Goal: Task Accomplishment & Management: Use online tool/utility

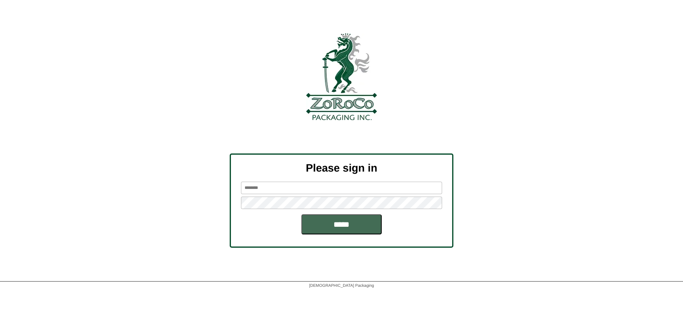
type input "********"
click at [315, 224] on input "*****" at bounding box center [341, 224] width 80 height 20
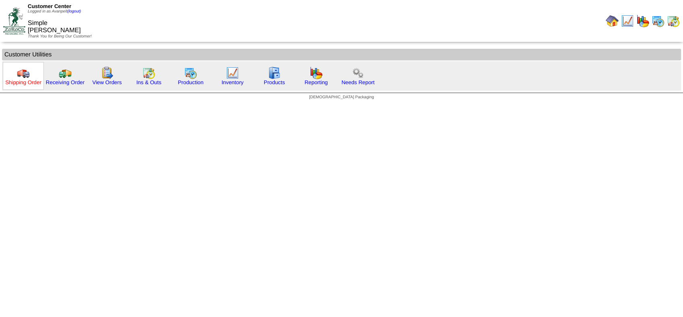
click at [38, 81] on link "Shipping Order" at bounding box center [23, 82] width 36 height 6
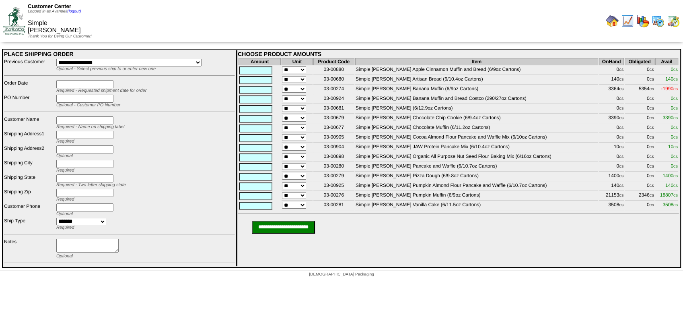
click at [18, 25] on img at bounding box center [14, 20] width 22 height 27
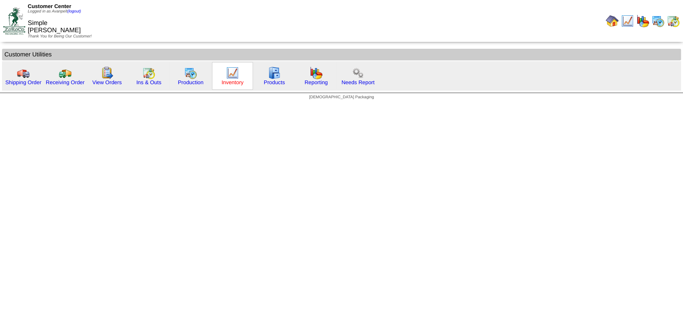
click at [228, 80] on link "Inventory" at bounding box center [233, 82] width 22 height 6
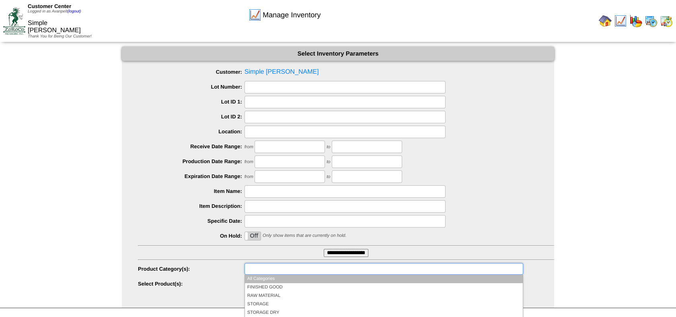
click at [356, 268] on ul at bounding box center [384, 269] width 279 height 12
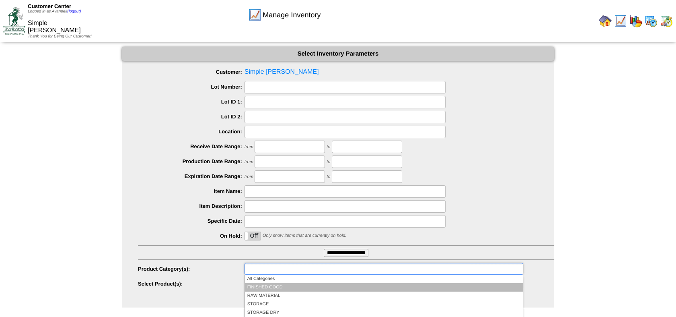
click at [323, 289] on li "FINISHED GOOD" at bounding box center [384, 287] width 278 height 8
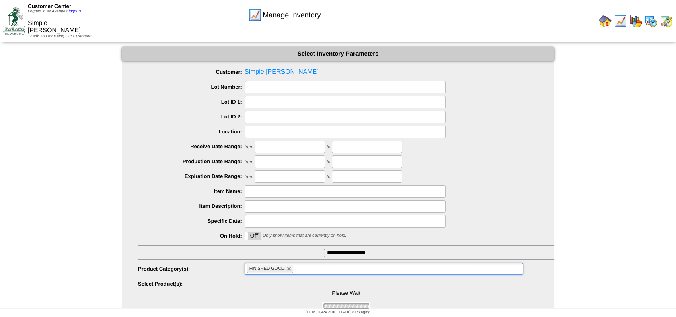
click at [352, 251] on input "**********" at bounding box center [346, 253] width 45 height 8
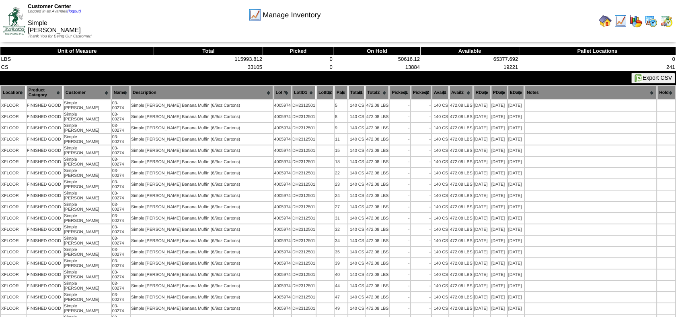
click at [642, 74] on button "Export CSV" at bounding box center [654, 78] width 44 height 10
click at [382, 27] on td at bounding box center [507, 21] width 337 height 40
click at [12, 15] on img at bounding box center [14, 20] width 22 height 27
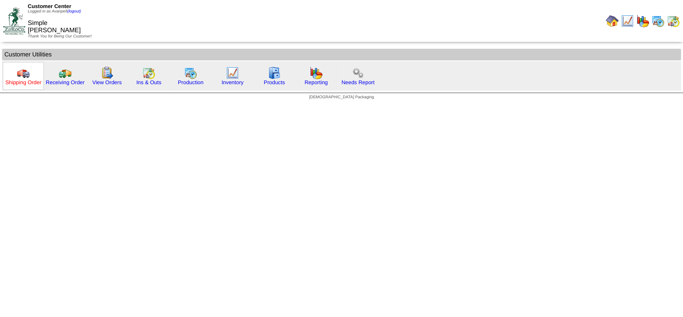
click at [20, 79] on link "Shipping Order" at bounding box center [23, 82] width 36 height 6
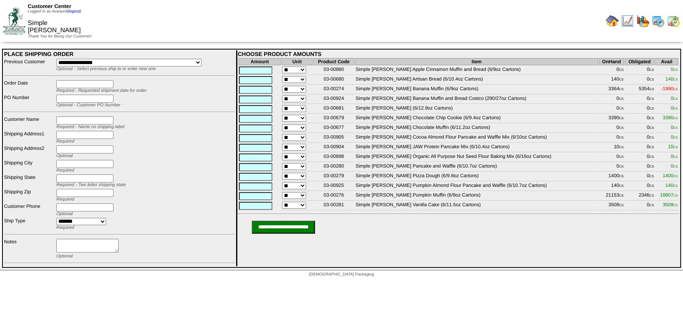
click at [12, 26] on img at bounding box center [14, 20] width 22 height 27
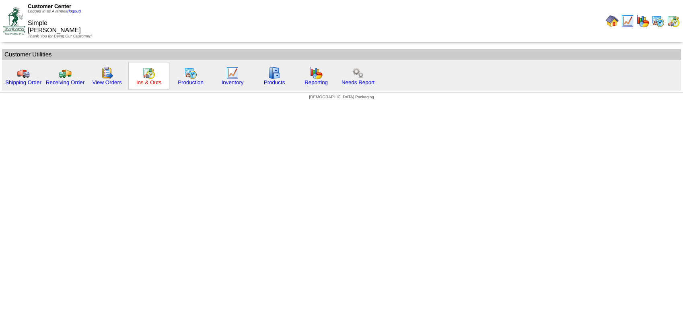
click at [149, 80] on link "Ins & Outs" at bounding box center [148, 82] width 25 height 6
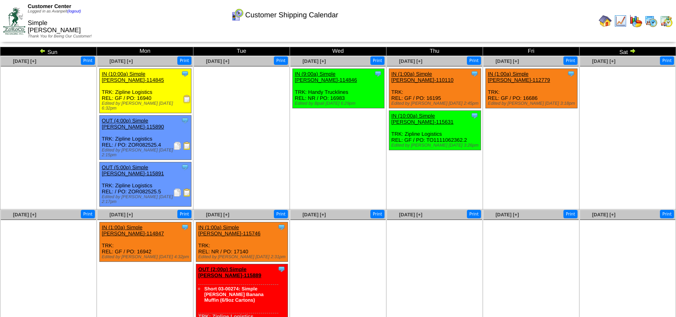
click at [183, 142] on img at bounding box center [187, 146] width 8 height 8
click at [186, 188] on img at bounding box center [187, 192] width 8 height 8
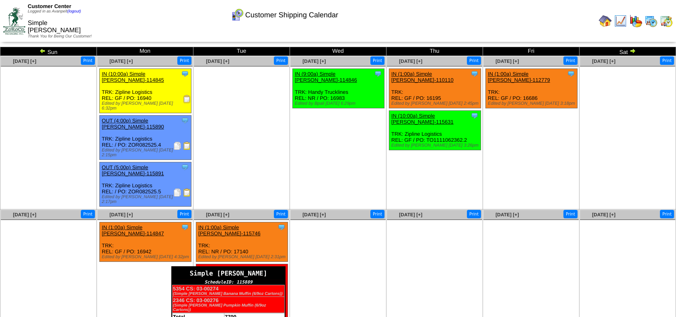
click at [284, 267] on div "Simple [PERSON_NAME]" at bounding box center [228, 273] width 113 height 12
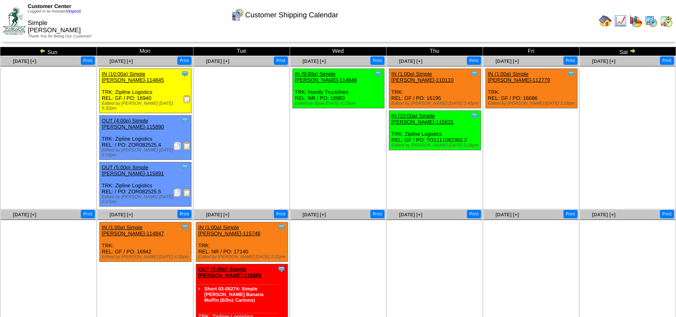
click at [44, 51] on img at bounding box center [42, 50] width 6 height 6
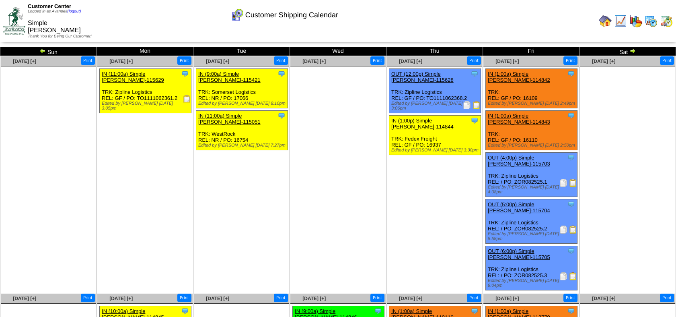
click at [572, 179] on img at bounding box center [573, 183] width 8 height 8
click at [16, 20] on img at bounding box center [14, 20] width 22 height 27
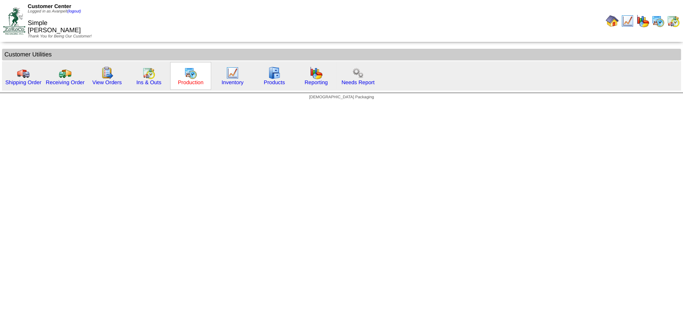
click at [194, 80] on link "Production" at bounding box center [191, 82] width 26 height 6
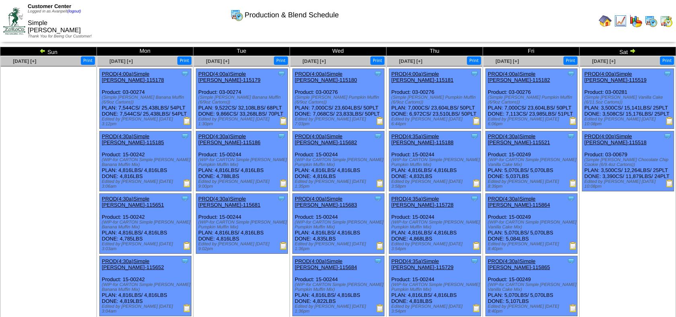
click at [12, 19] on img at bounding box center [14, 20] width 22 height 27
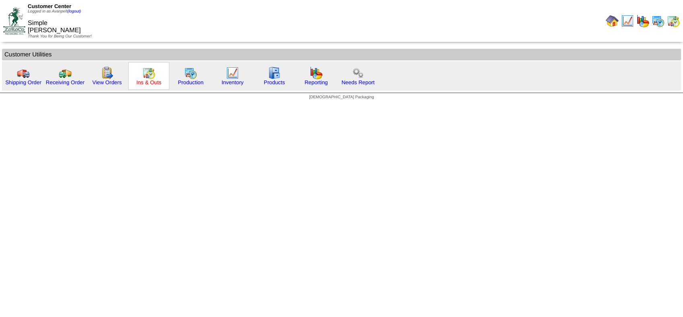
click at [144, 83] on link "Ins & Outs" at bounding box center [148, 82] width 25 height 6
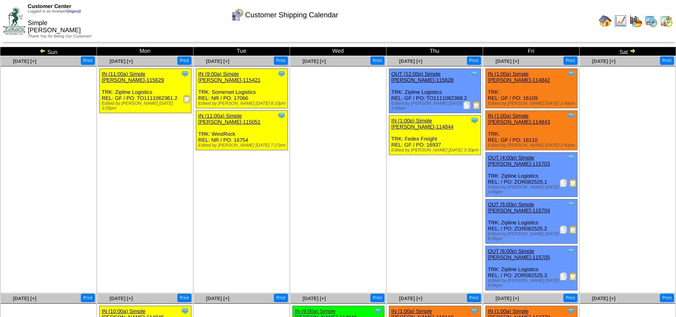
click at [573, 179] on img at bounding box center [573, 183] width 8 height 8
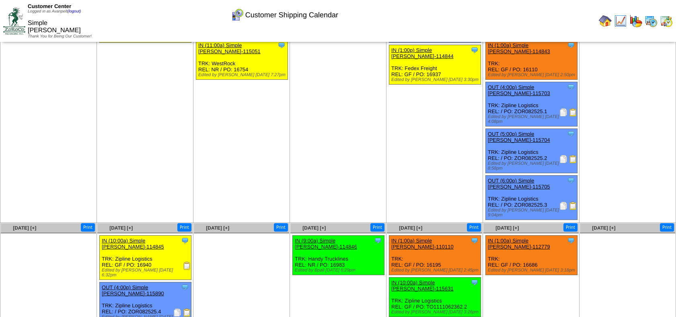
scroll to position [71, 0]
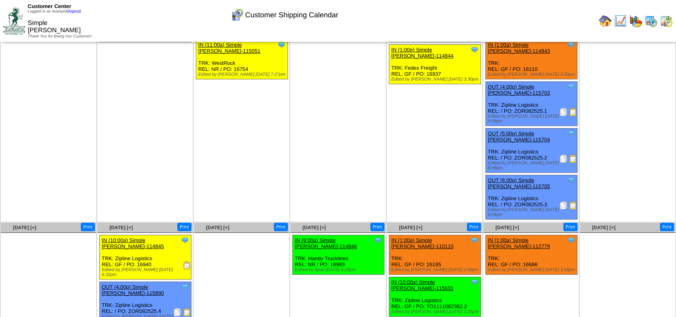
click at [189, 308] on img at bounding box center [187, 312] width 8 height 8
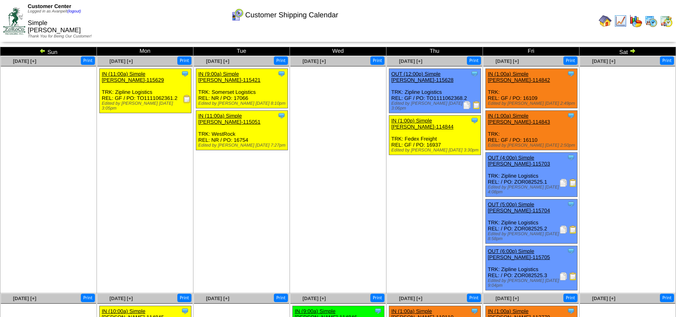
scroll to position [71, 0]
